Goal: Task Accomplishment & Management: Manage account settings

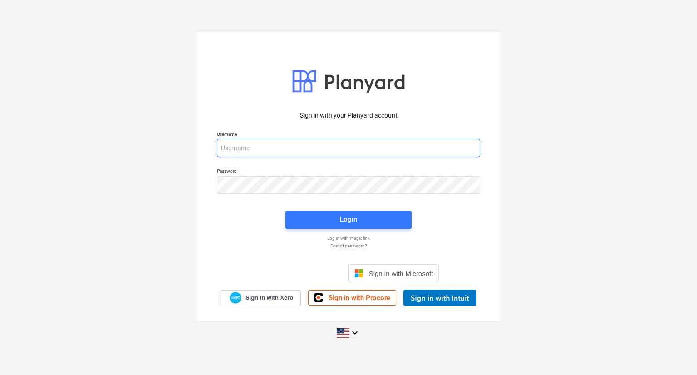
click at [257, 157] on input "email" at bounding box center [348, 148] width 263 height 18
type input "[PERSON_NAME][EMAIL_ADDRESS][DOMAIN_NAME]"
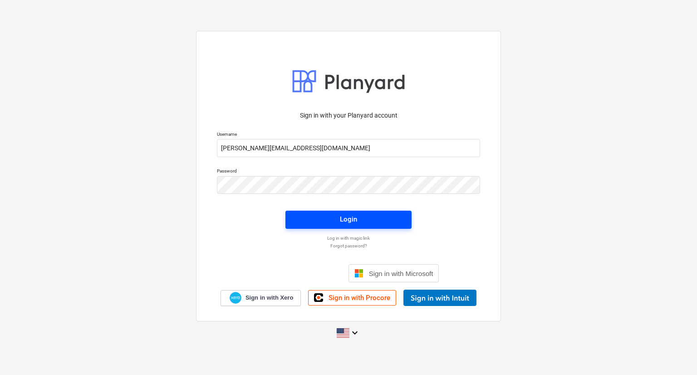
click at [358, 223] on span "Login" at bounding box center [348, 219] width 104 height 12
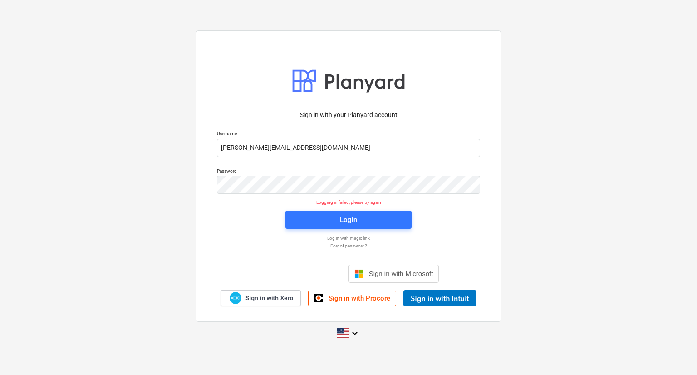
click at [292, 173] on p "Password" at bounding box center [348, 172] width 263 height 8
click at [320, 220] on span "Login" at bounding box center [348, 220] width 104 height 12
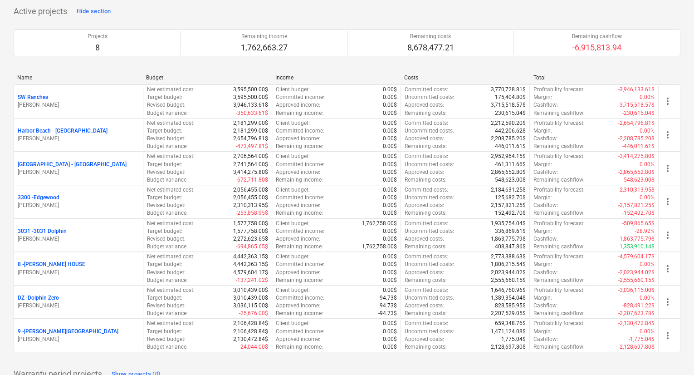
scroll to position [181, 0]
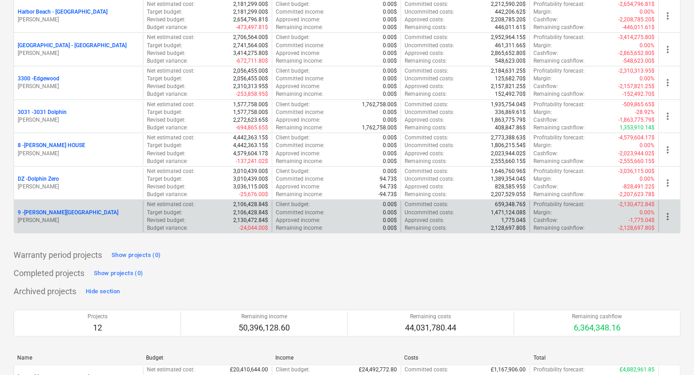
click at [49, 210] on p "9 - [PERSON_NAME][GEOGRAPHIC_DATA]" at bounding box center [68, 213] width 101 height 8
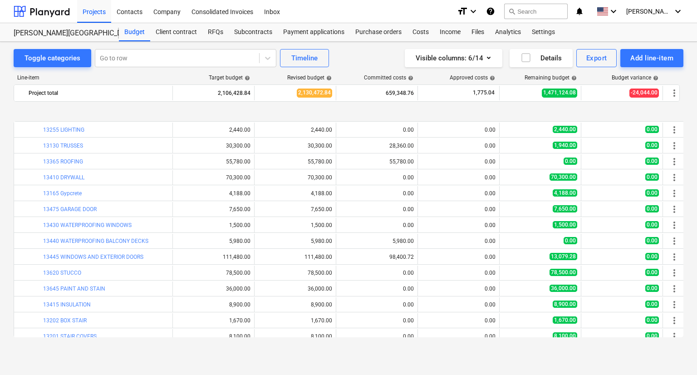
scroll to position [363, 0]
